Goal: Task Accomplishment & Management: Check status

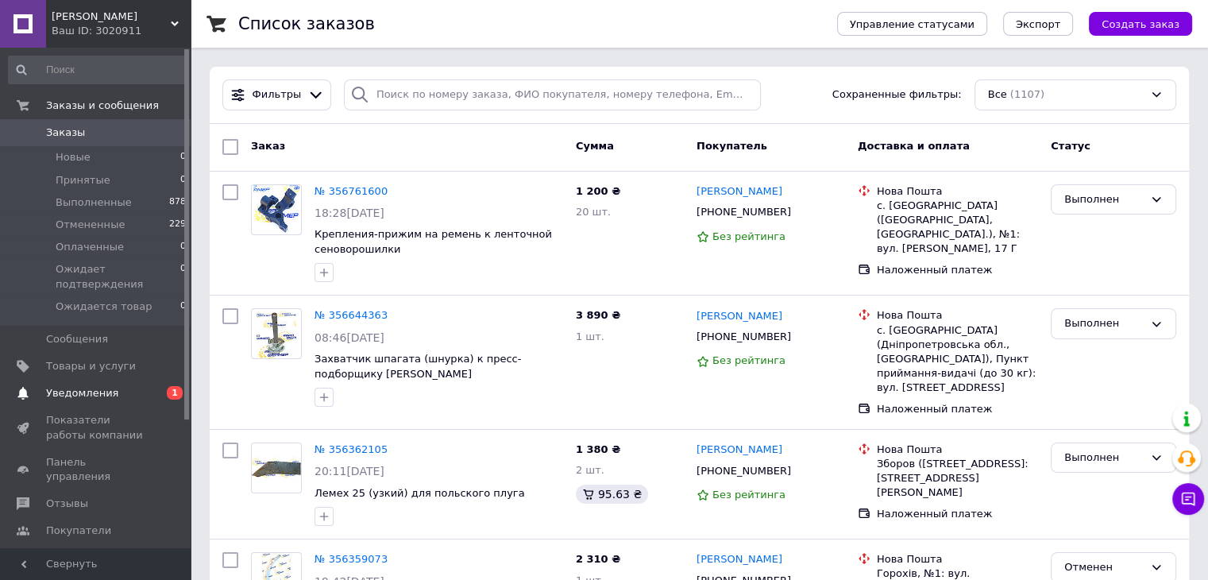
click at [95, 386] on span "Уведомления" at bounding box center [82, 393] width 72 height 14
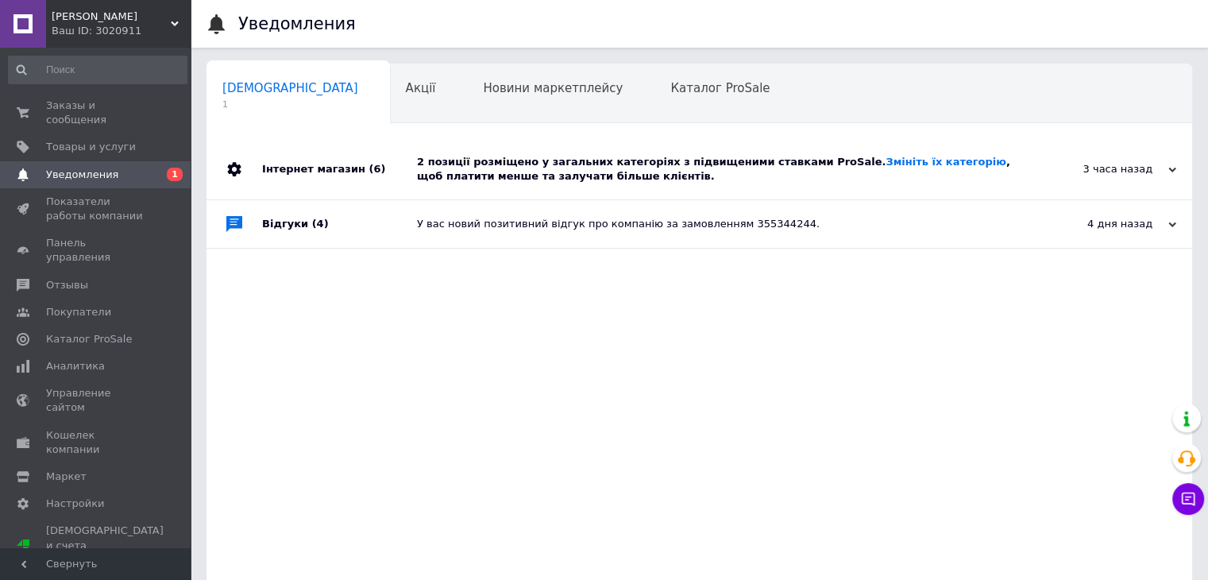
click at [535, 187] on div "2 позиції розміщено у загальних категоріях з підвищеними ставками ProSale. Змін…" at bounding box center [717, 169] width 600 height 60
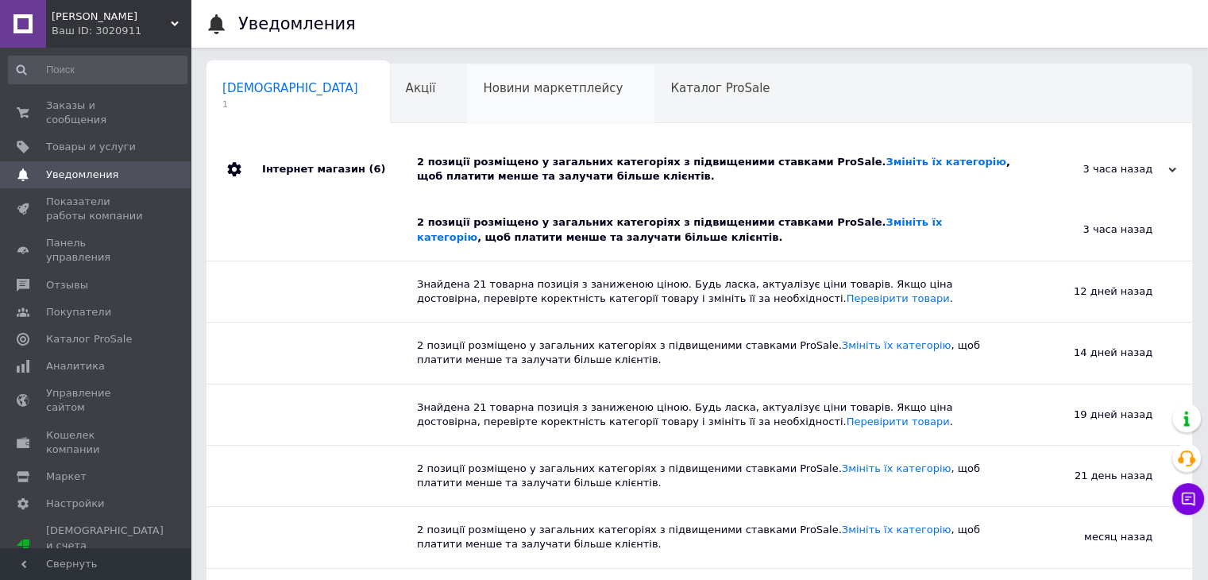
click at [499, 90] on span "Новини маркетплейсу" at bounding box center [553, 88] width 140 height 14
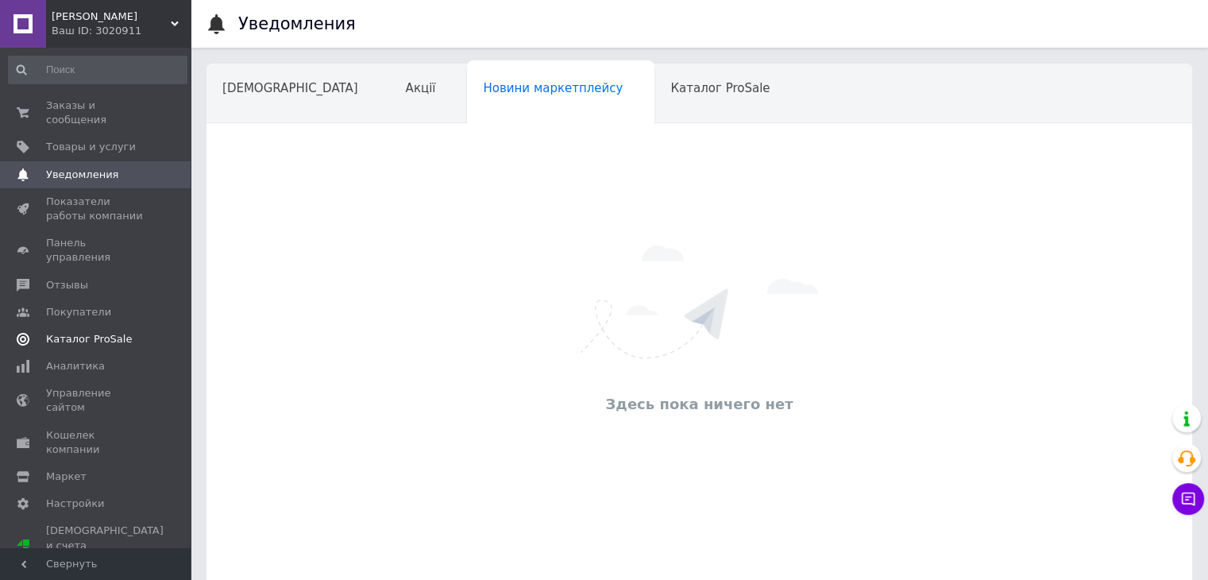
click at [92, 332] on span "Каталог ProSale" at bounding box center [89, 339] width 86 height 14
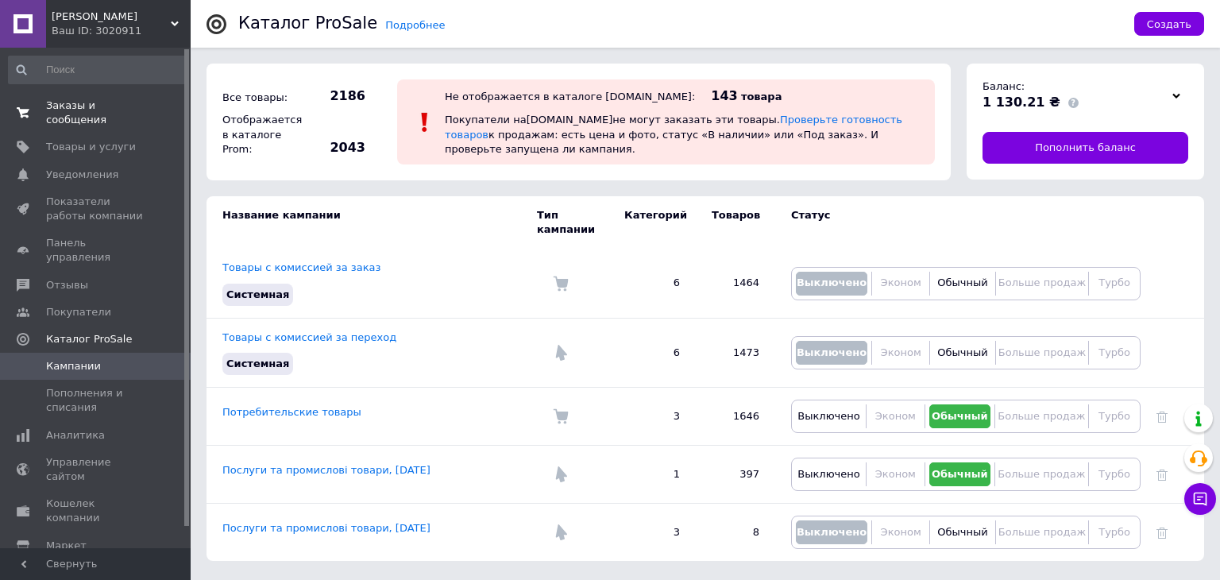
click at [68, 92] on link "Заказы и сообщения 0 0" at bounding box center [97, 112] width 195 height 41
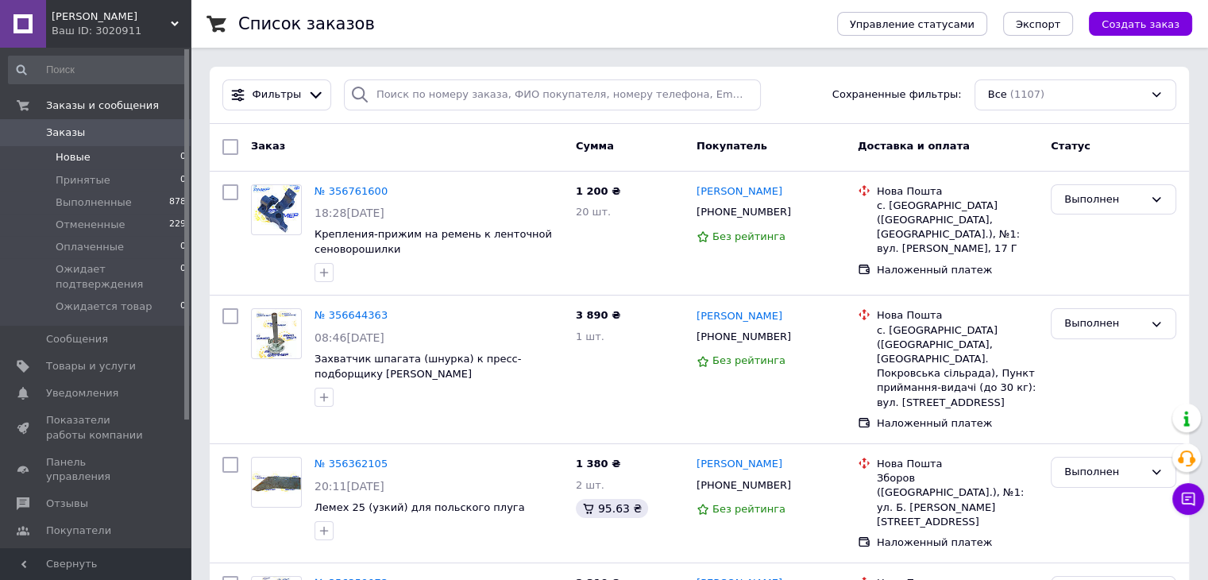
click at [98, 162] on li "Новые 0" at bounding box center [97, 157] width 195 height 22
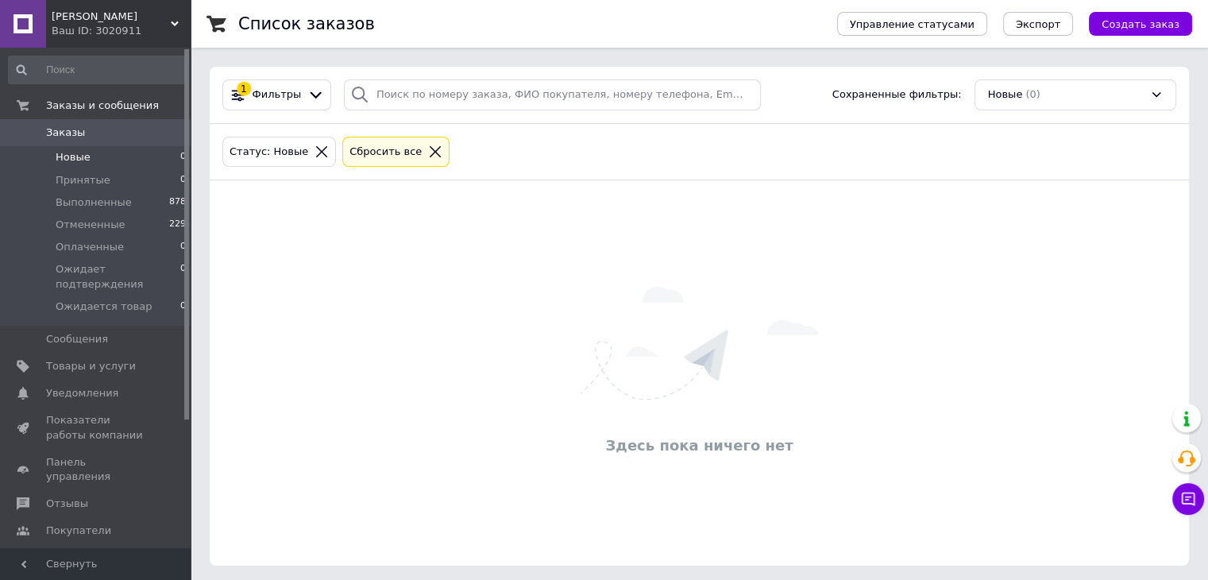
click at [428, 154] on icon at bounding box center [435, 152] width 14 height 14
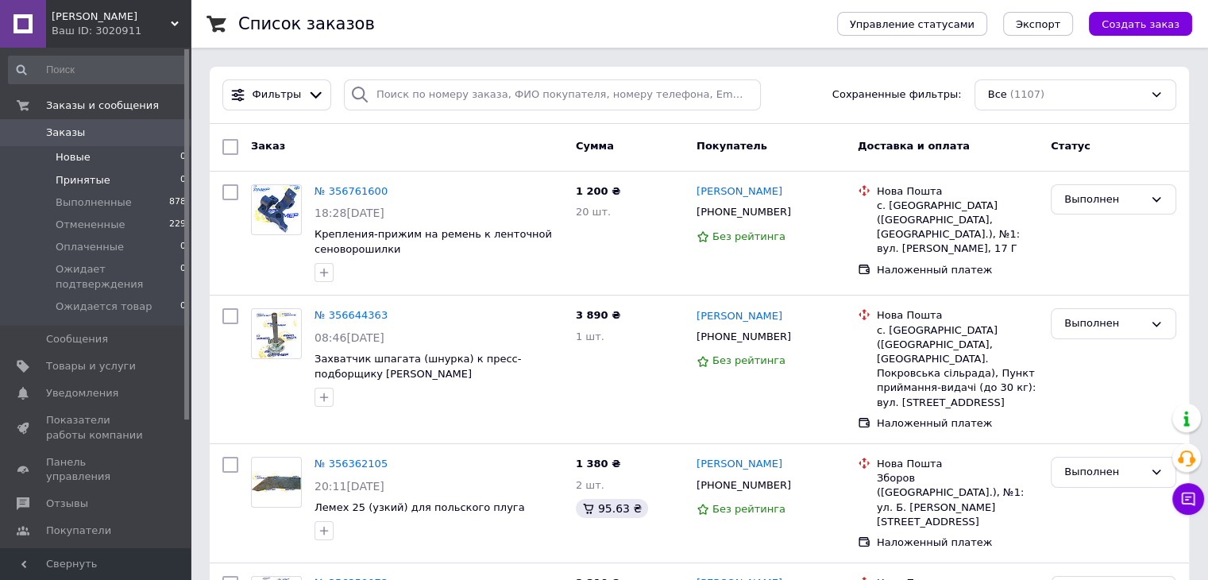
click at [102, 176] on span "Принятые" at bounding box center [83, 180] width 55 height 14
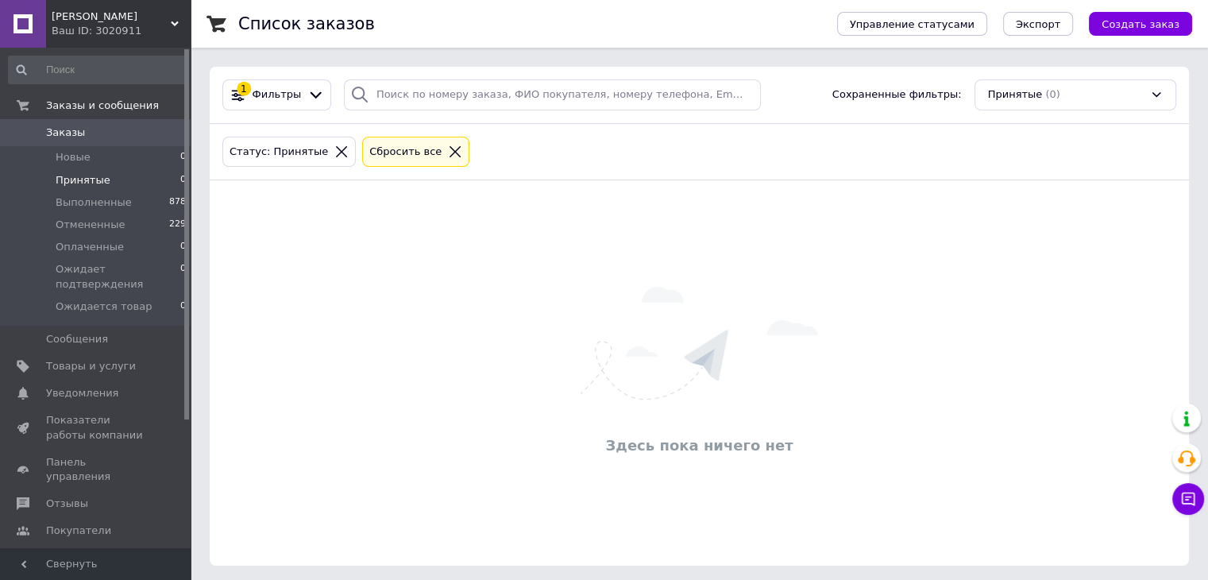
click at [448, 145] on icon at bounding box center [455, 152] width 14 height 14
